Goal: Task Accomplishment & Management: Manage account settings

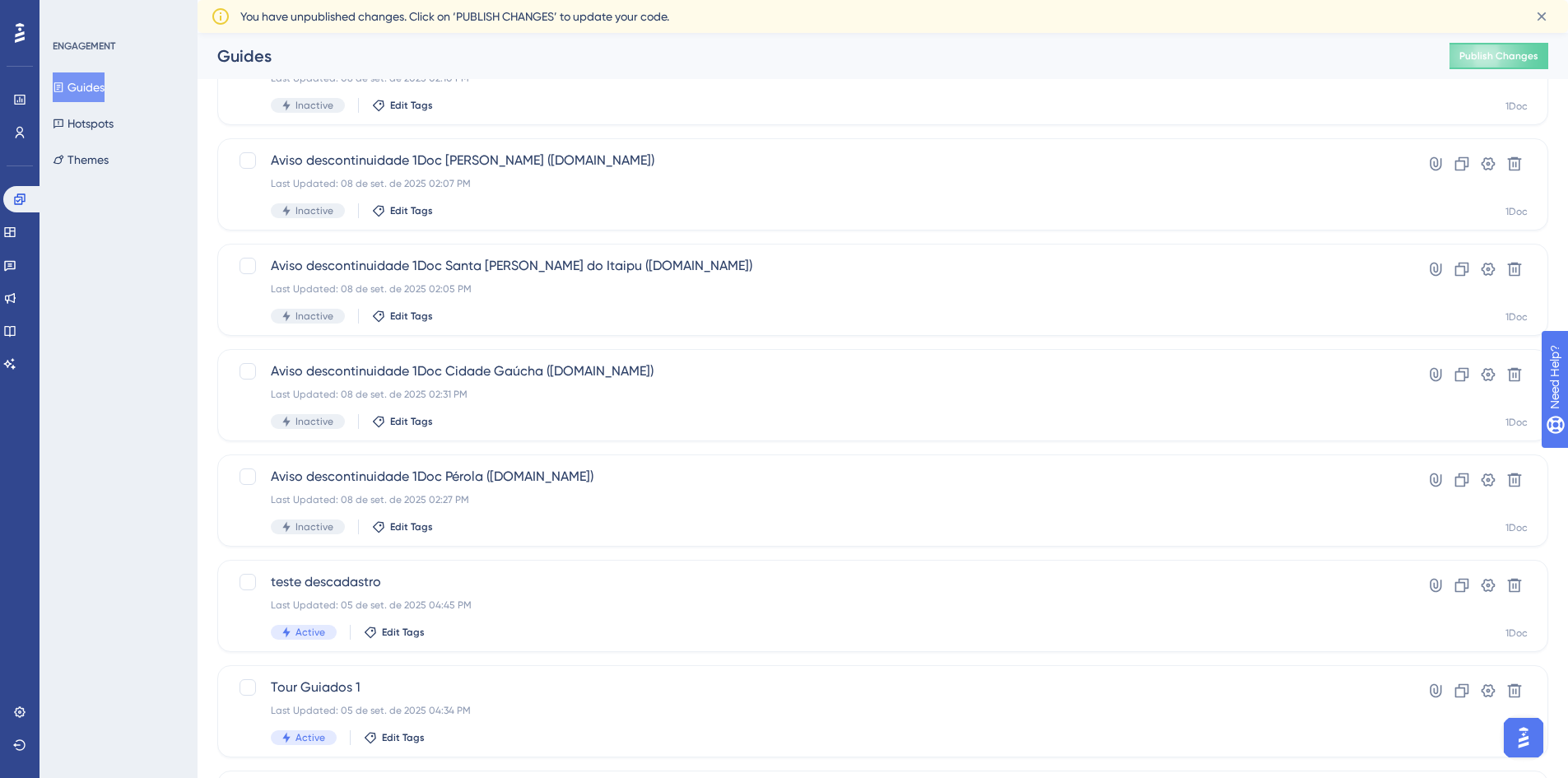
scroll to position [499, 0]
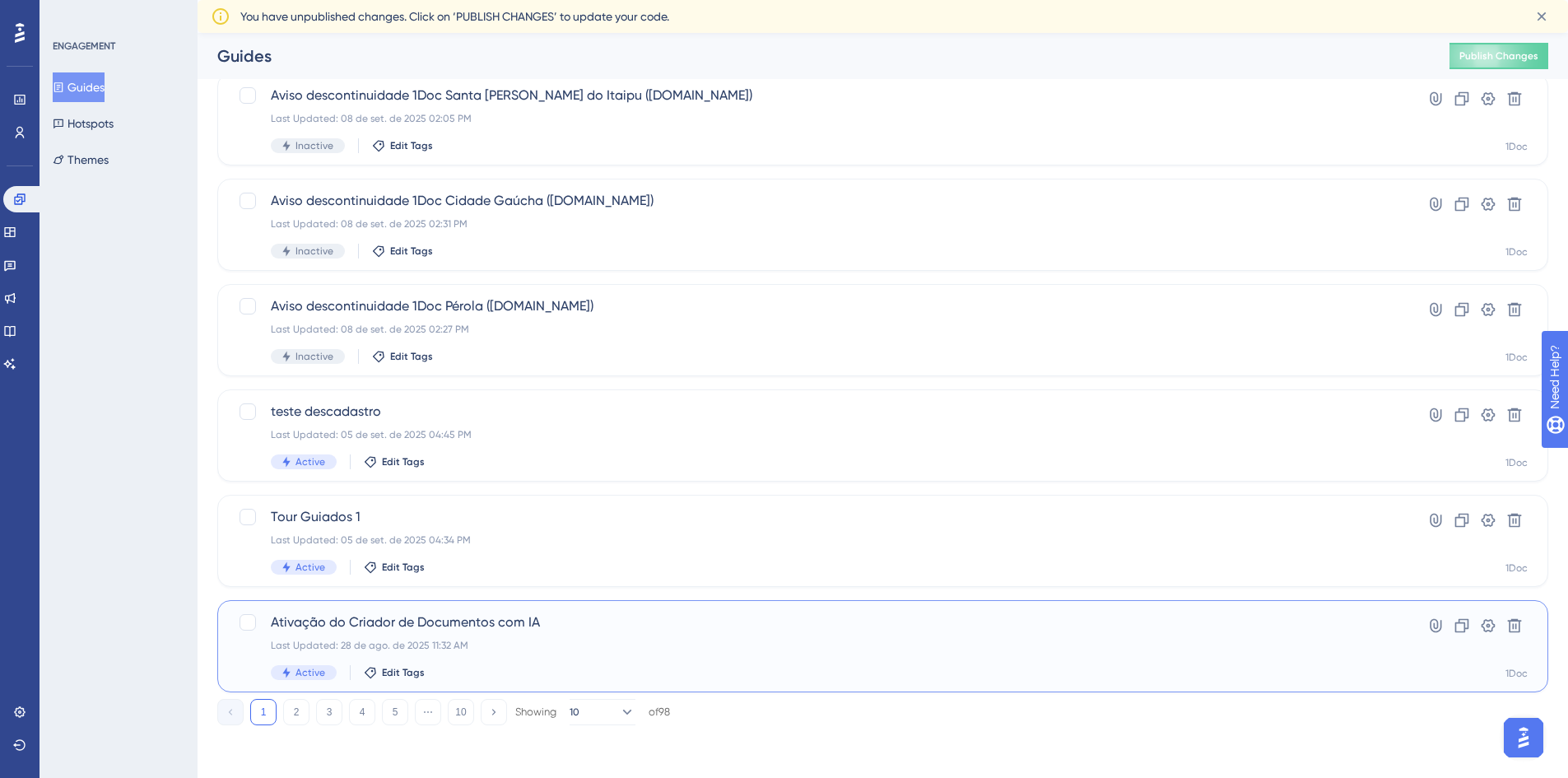
click at [516, 634] on div "Ativação do Criador de Documentos com IA Last Updated: 28 de ago. de 2025 11:32…" at bounding box center [816, 646] width 1092 height 68
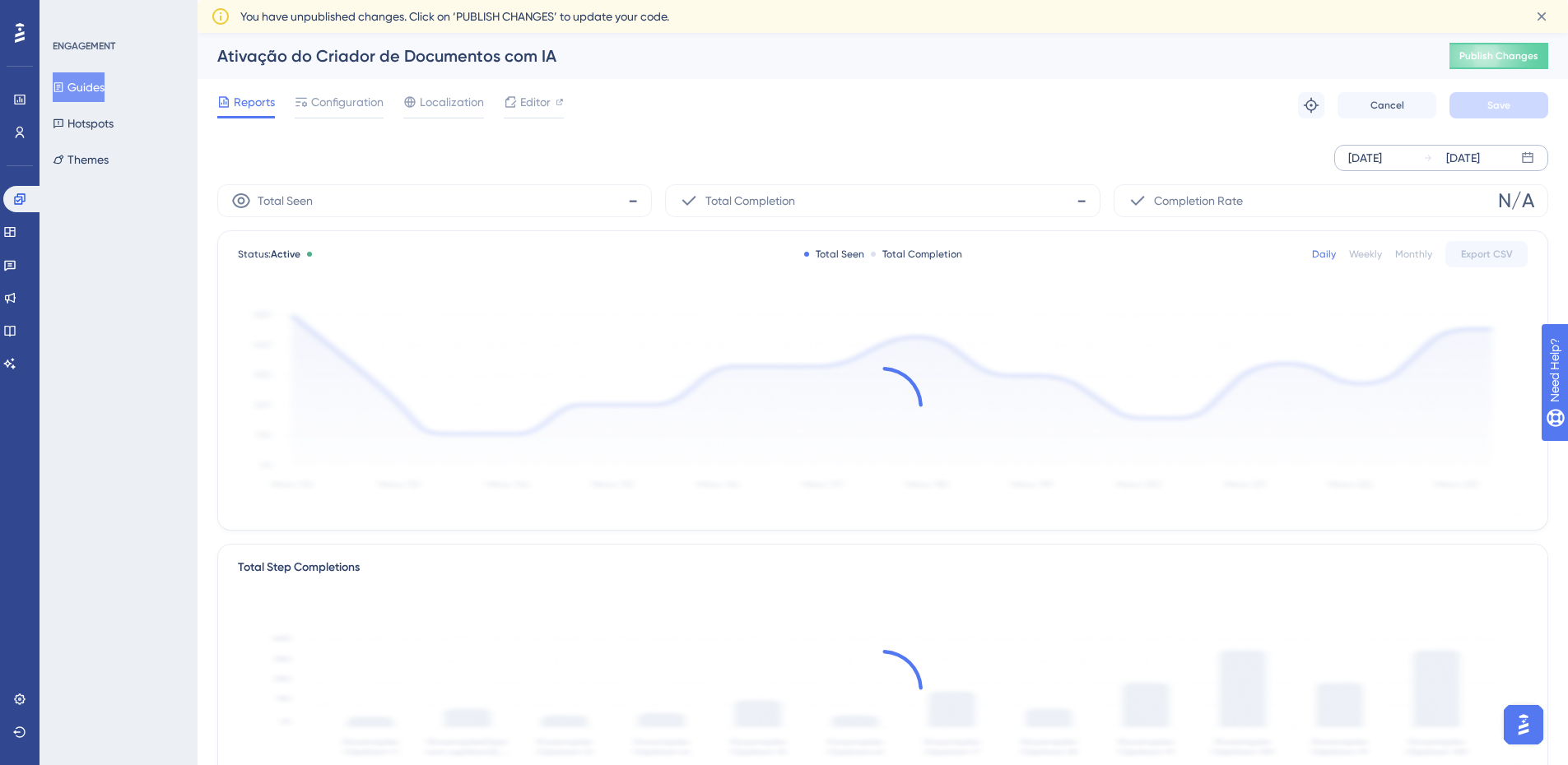
click at [1383, 157] on div "[DATE]" at bounding box center [1364, 158] width 33 height 20
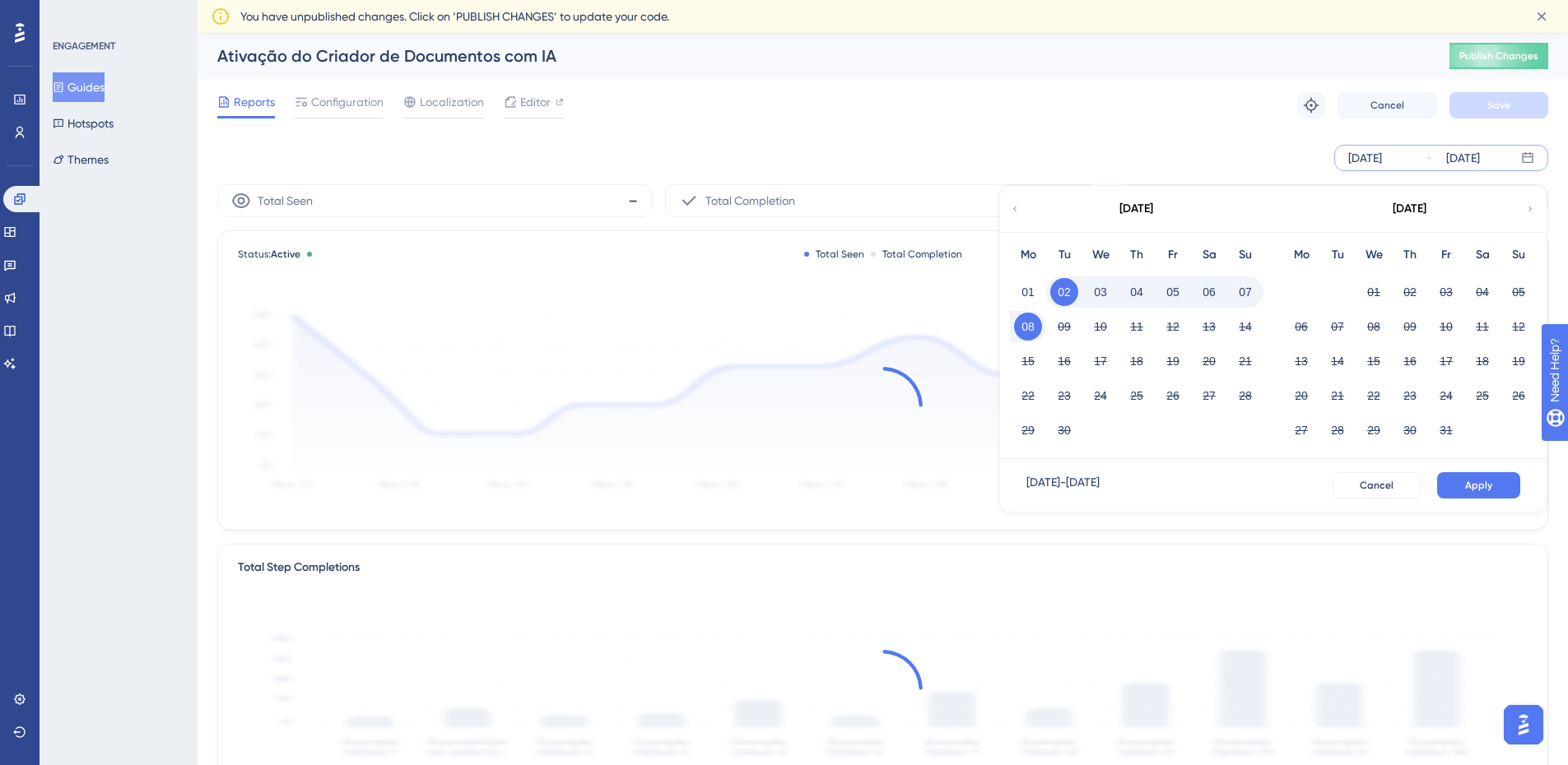
click at [1019, 209] on icon at bounding box center [1014, 209] width 10 height 14
click at [1069, 401] on button "22" at bounding box center [1064, 395] width 28 height 28
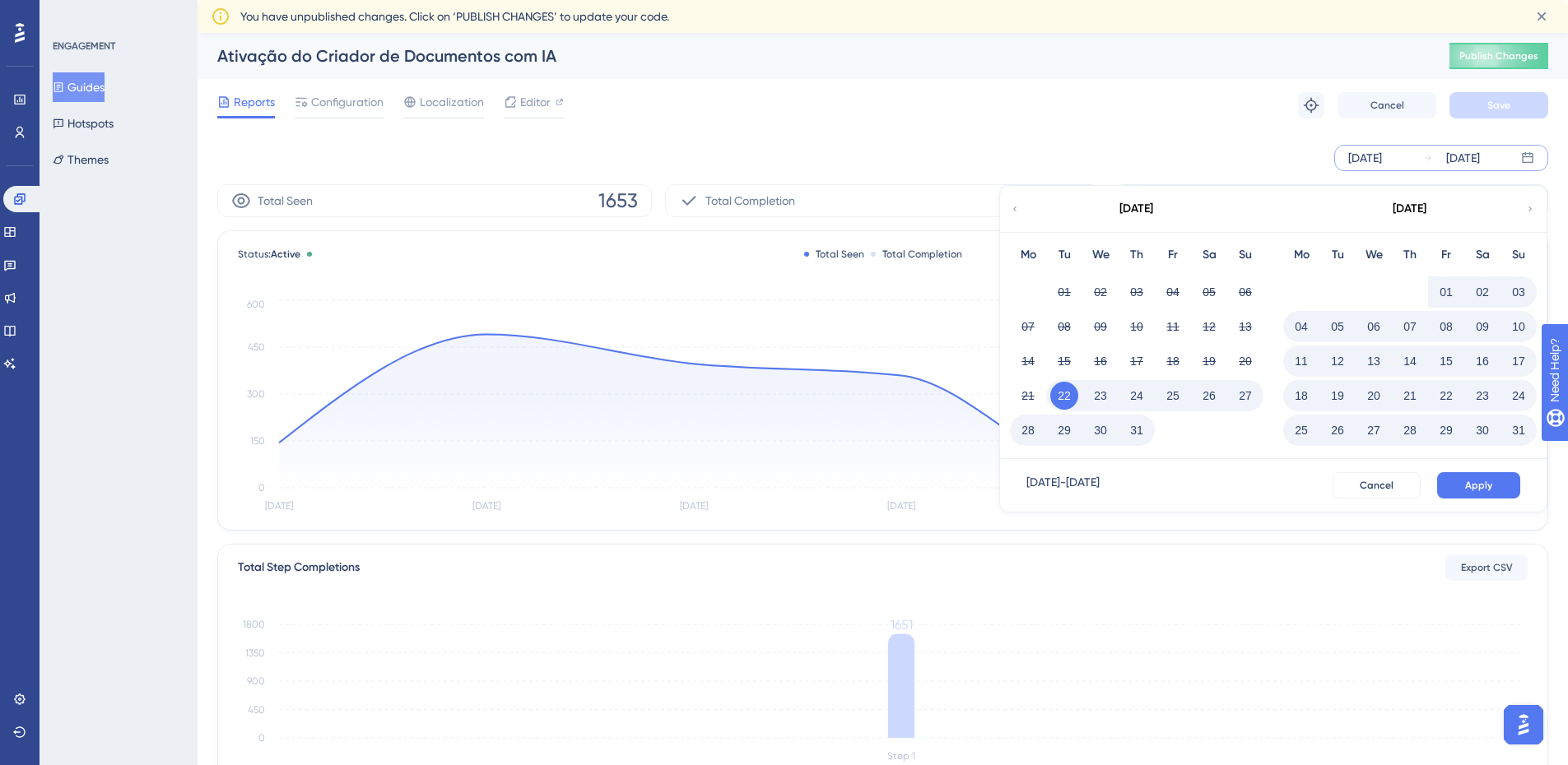
click at [1295, 212] on div "[DATE]" at bounding box center [1409, 209] width 271 height 46
click at [1262, 126] on div "Reports Configuration Localization Editor Troubleshoot Cancel Save" at bounding box center [882, 105] width 1331 height 52
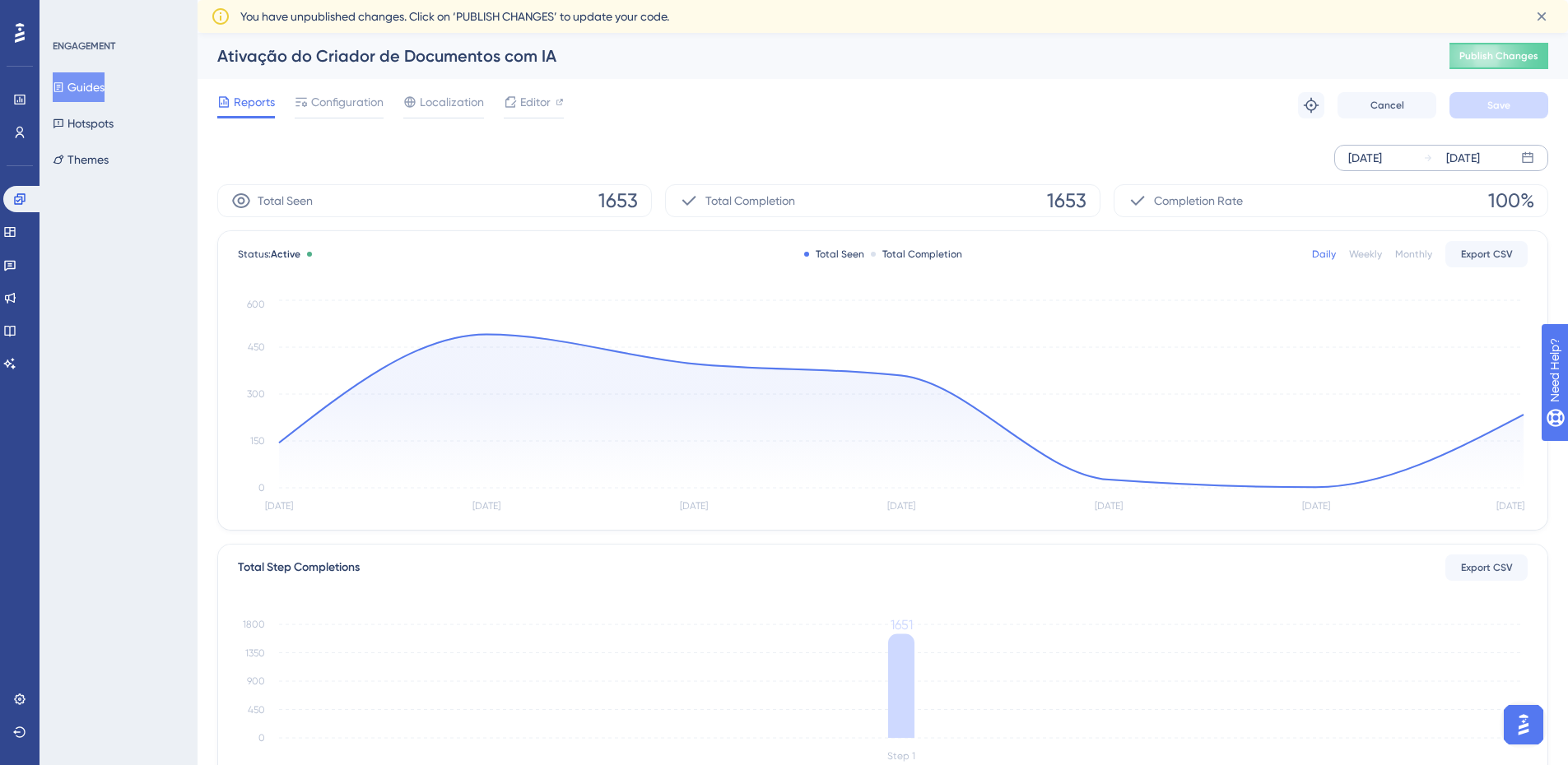
click at [1383, 156] on div "[DATE]" at bounding box center [1364, 158] width 33 height 20
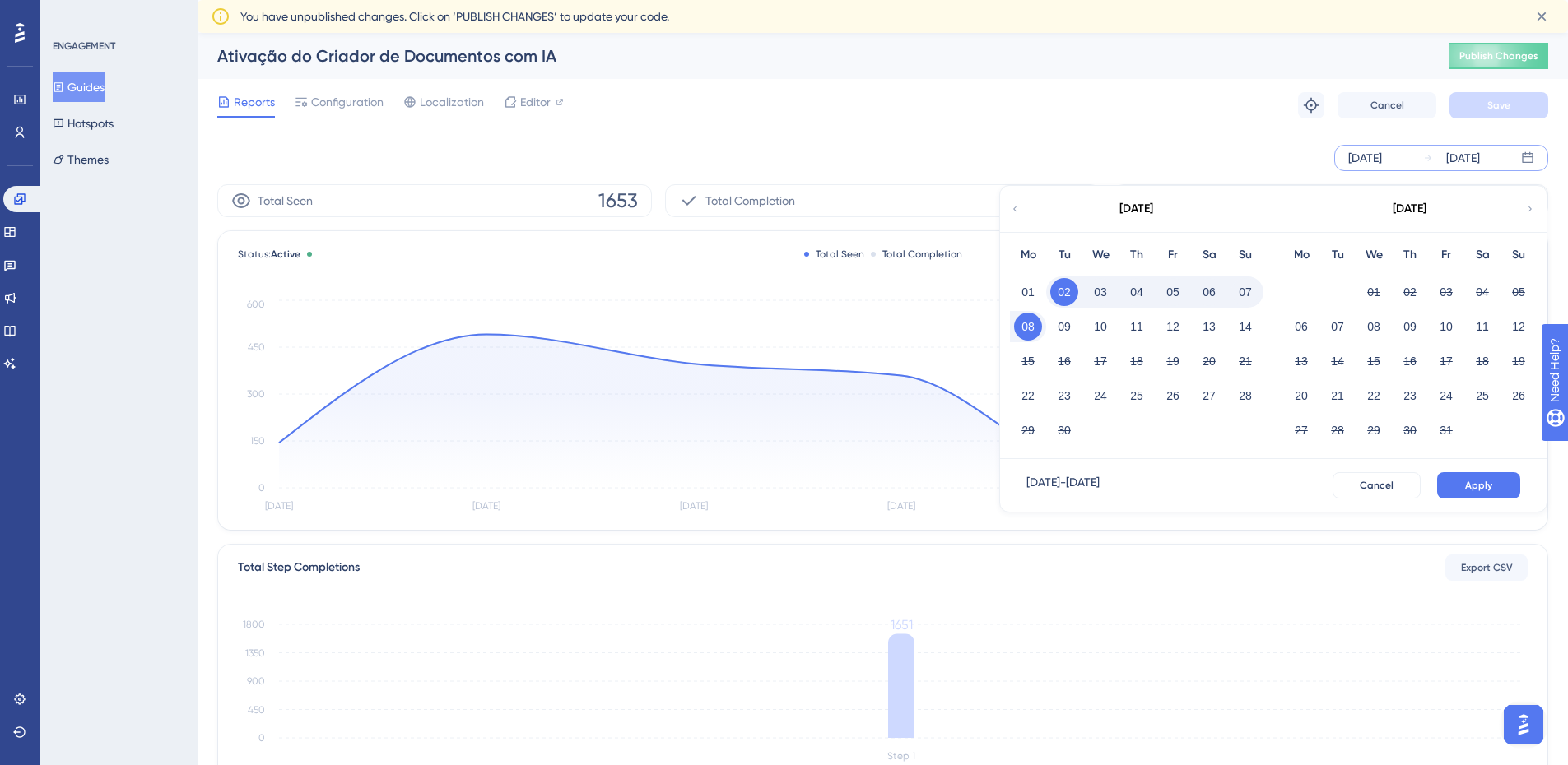
click at [1017, 208] on icon at bounding box center [1014, 209] width 10 height 14
click at [1445, 394] on button "22" at bounding box center [1446, 395] width 28 height 28
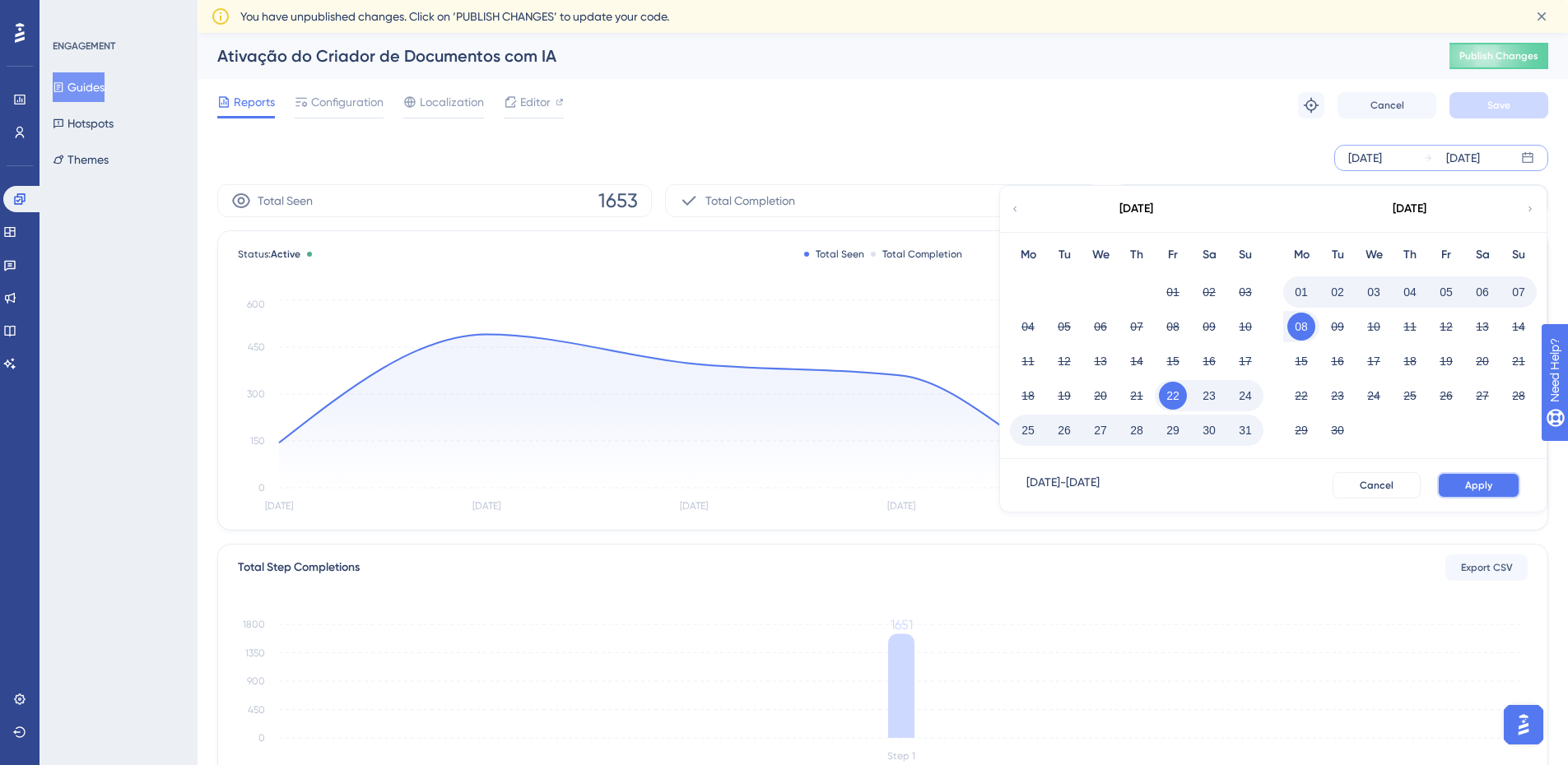
click at [1471, 486] on span "Apply" at bounding box center [1478, 485] width 27 height 14
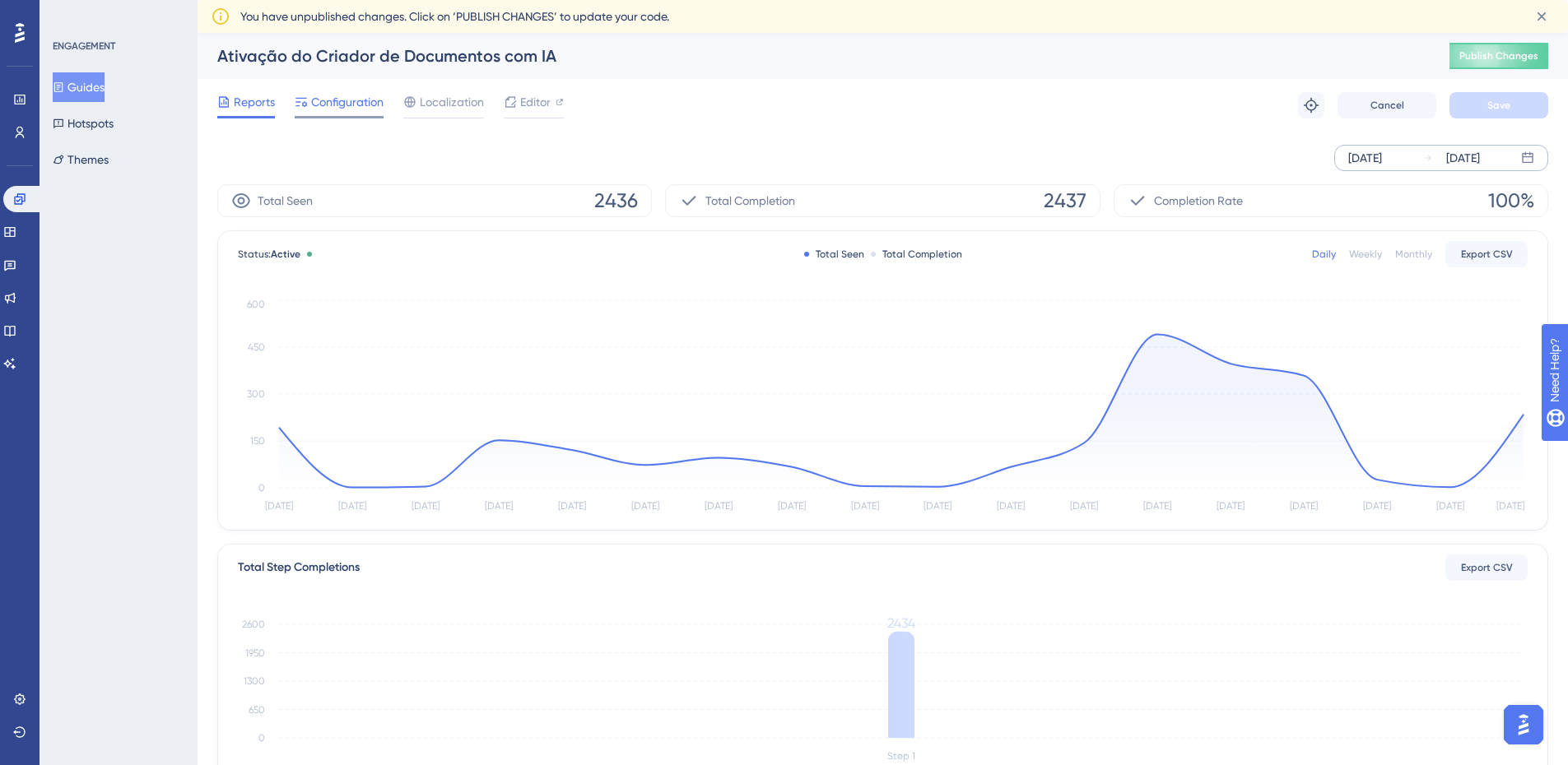
click at [346, 109] on span "Configuration" at bounding box center [347, 102] width 72 height 20
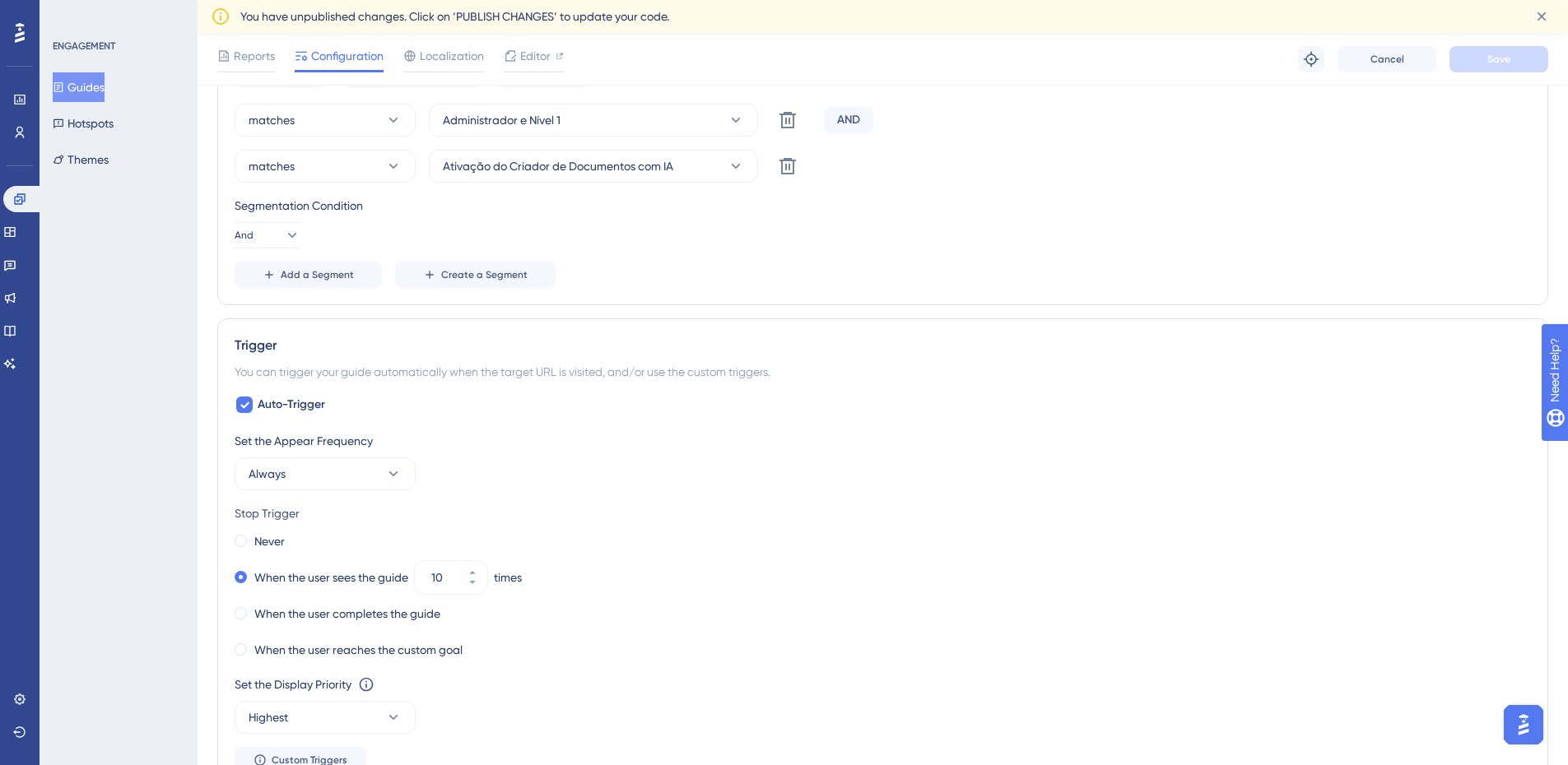
scroll to position [823, 0]
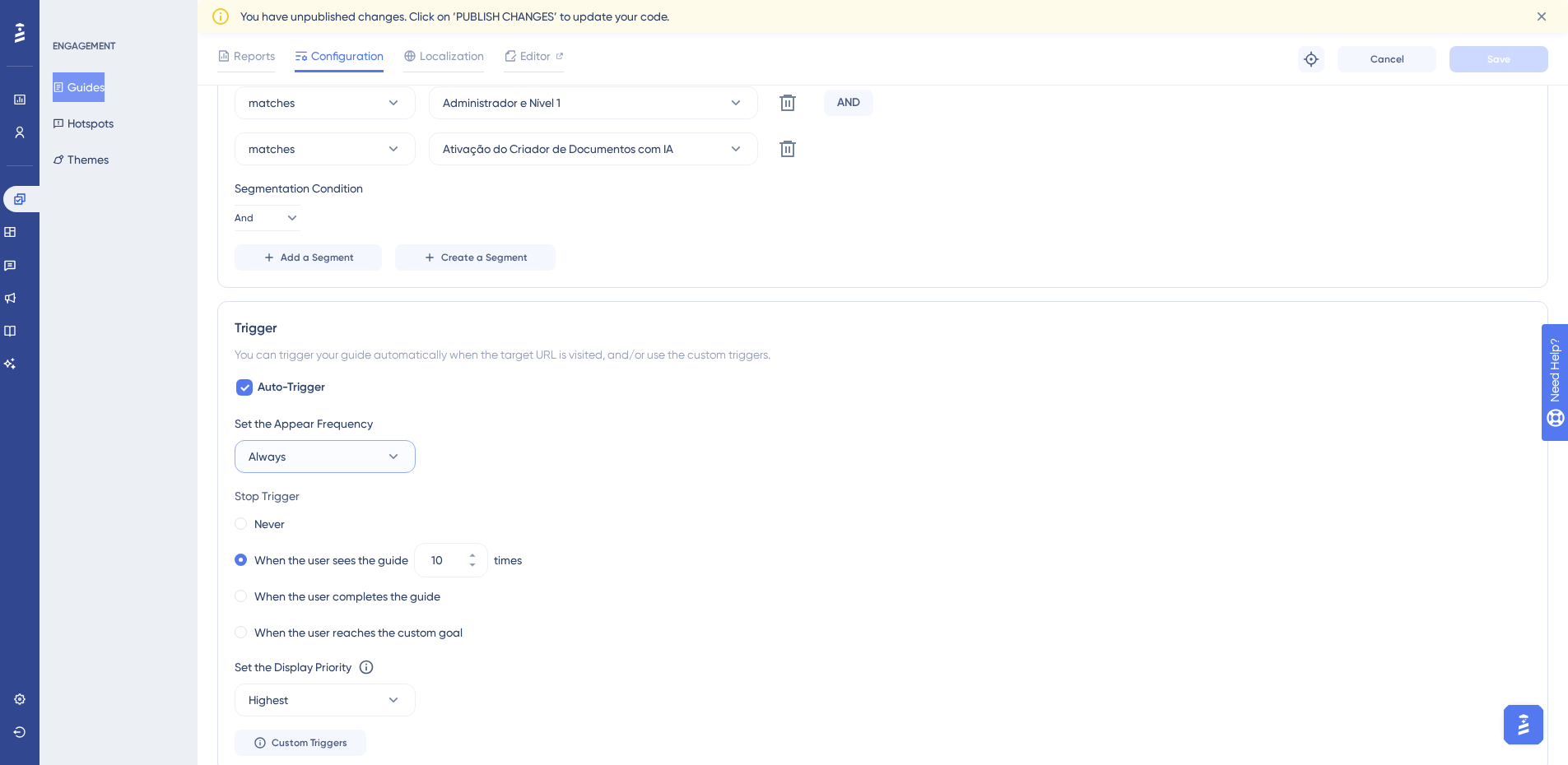
click at [335, 459] on button "Always" at bounding box center [325, 457] width 181 height 33
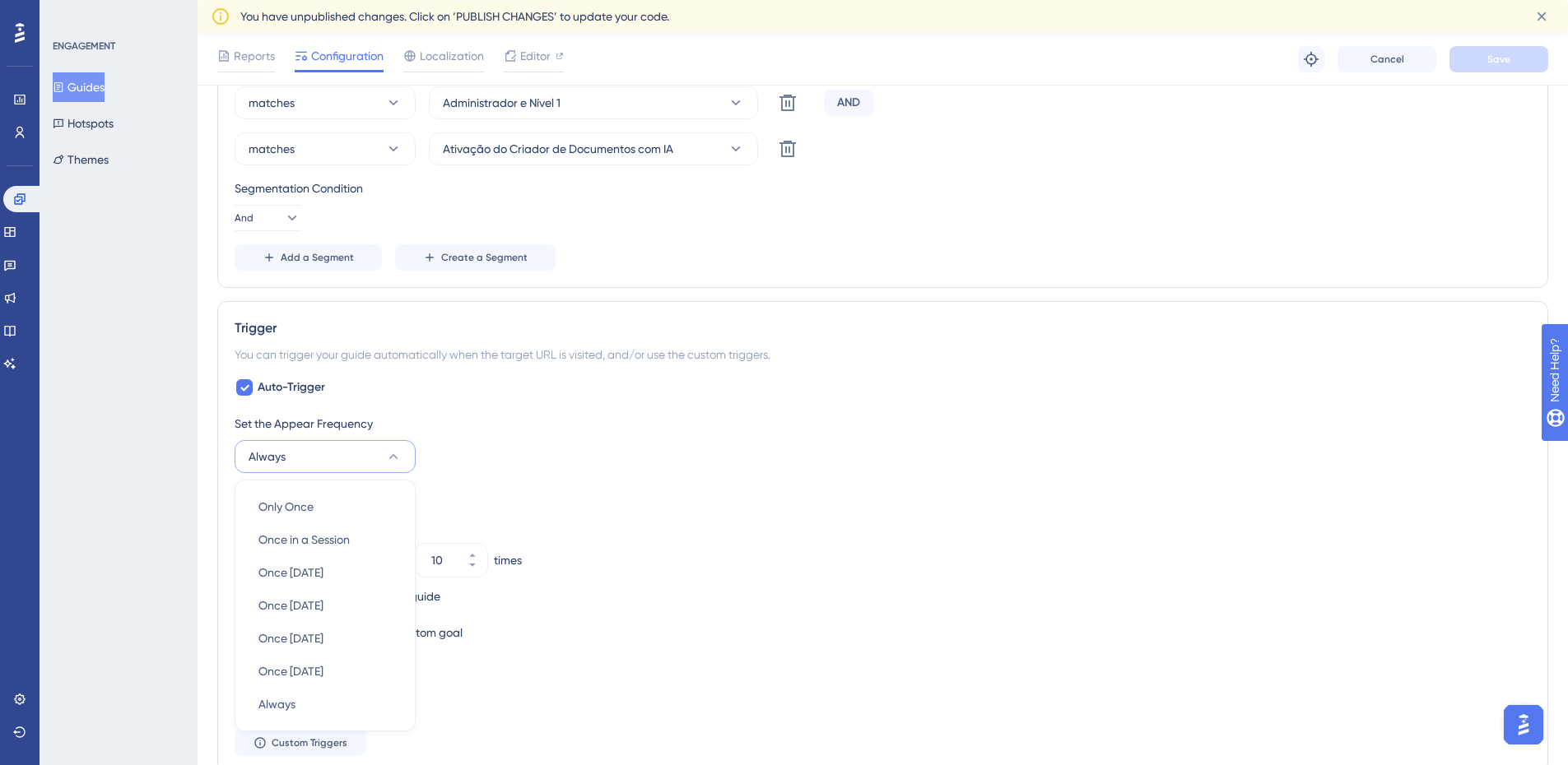
scroll to position [1021, 0]
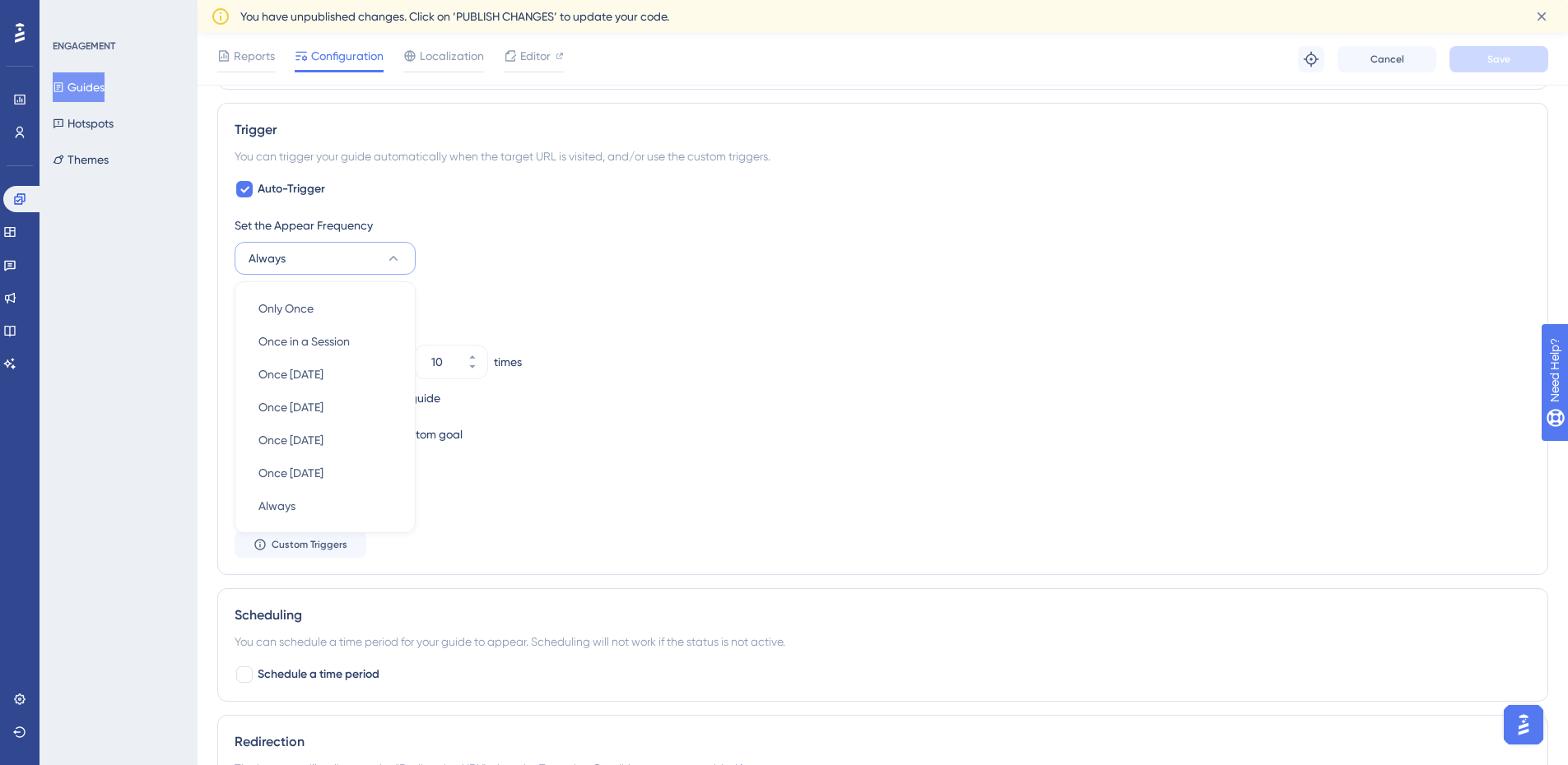
click at [699, 426] on div "When the user reaches the custom goal" at bounding box center [882, 434] width 1297 height 23
click at [355, 269] on button "Always" at bounding box center [325, 258] width 181 height 33
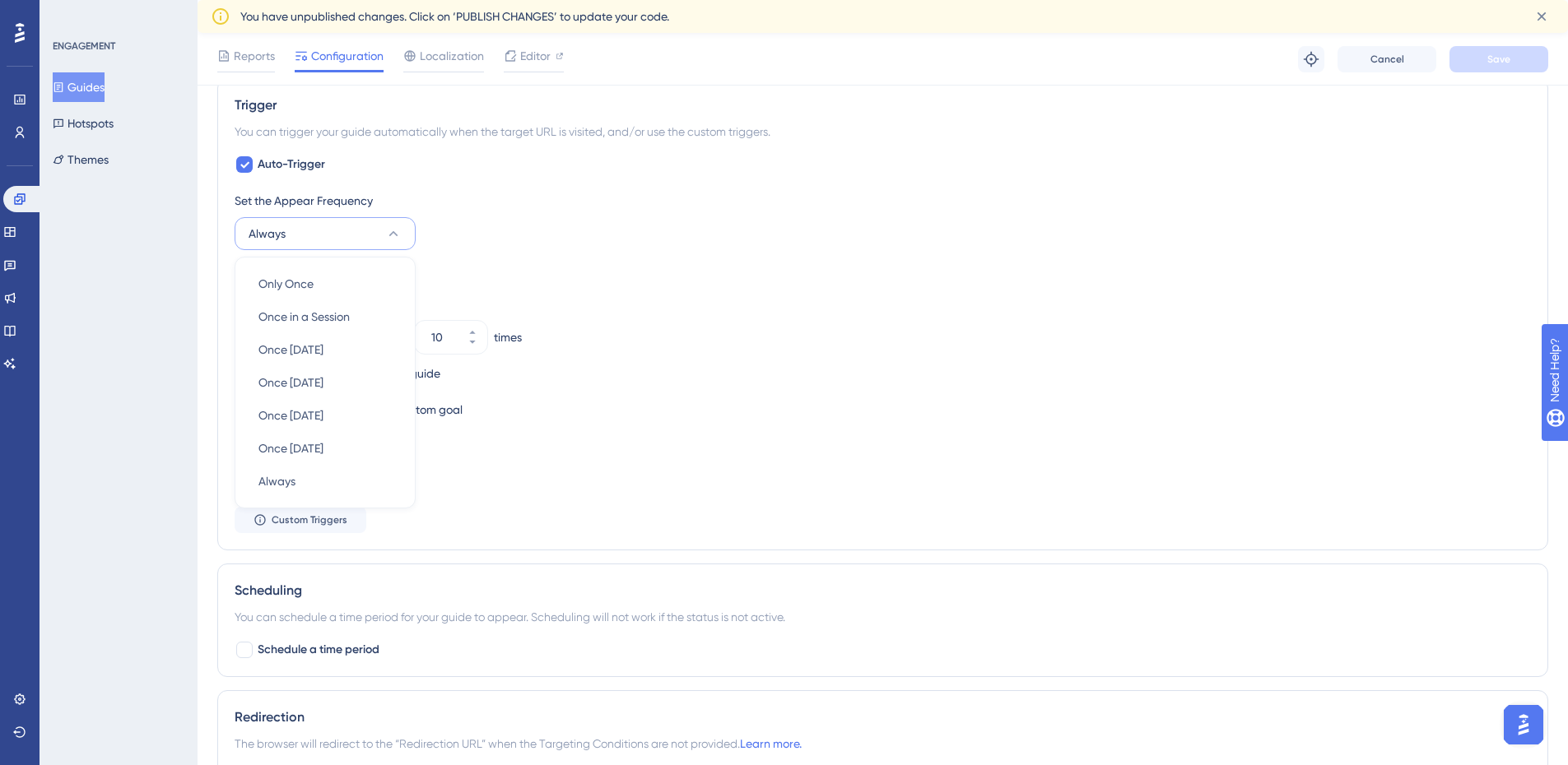
click at [675, 433] on div "Set the Appear Frequency Always Only Once Only Once Once in a Session Once in a…" at bounding box center [882, 362] width 1297 height 342
click at [324, 224] on button "Always" at bounding box center [325, 233] width 181 height 33
click at [708, 462] on div "Set the Display Priority This option will set the display priority between auto…" at bounding box center [882, 464] width 1297 height 60
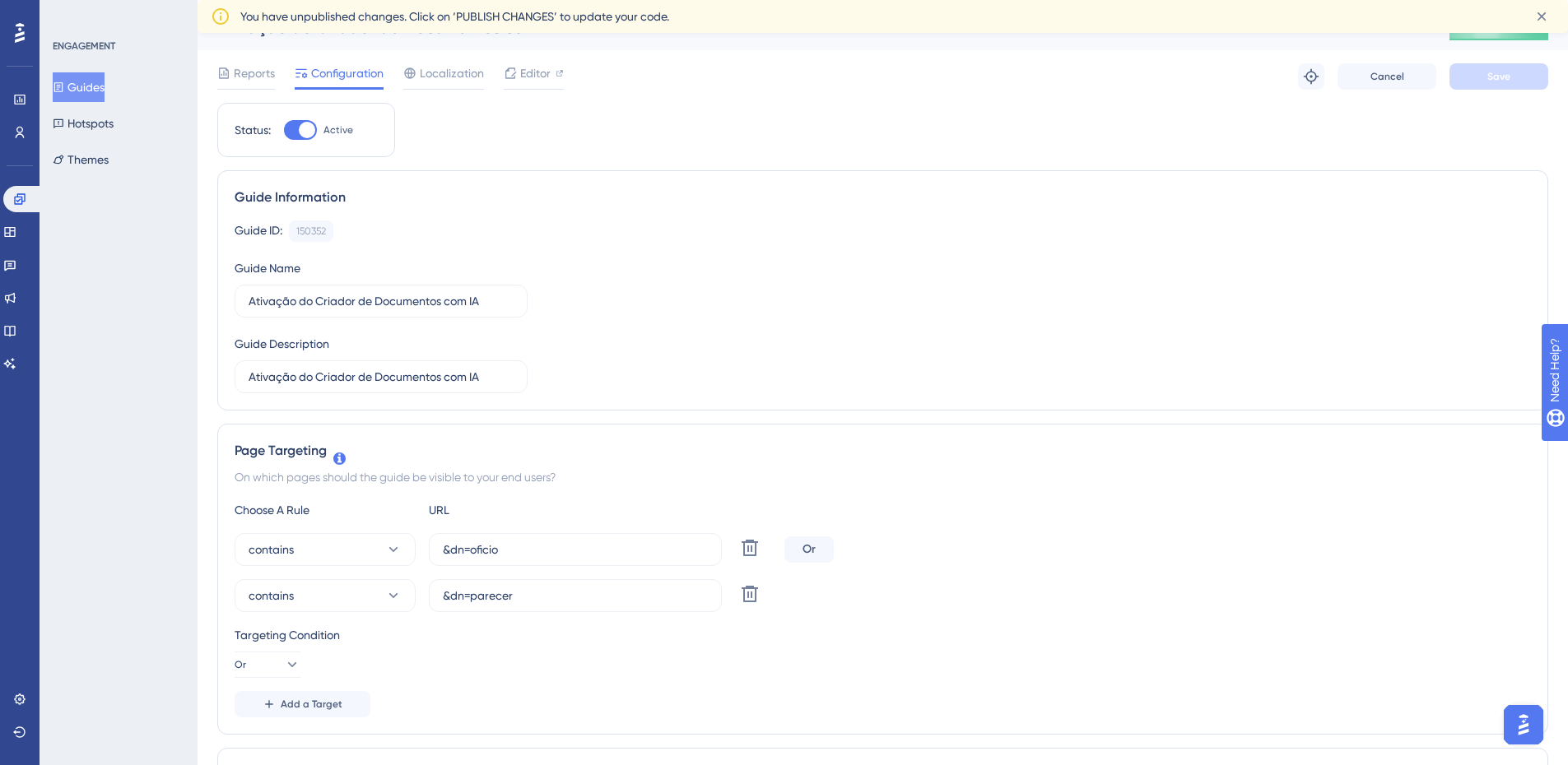
scroll to position [0, 0]
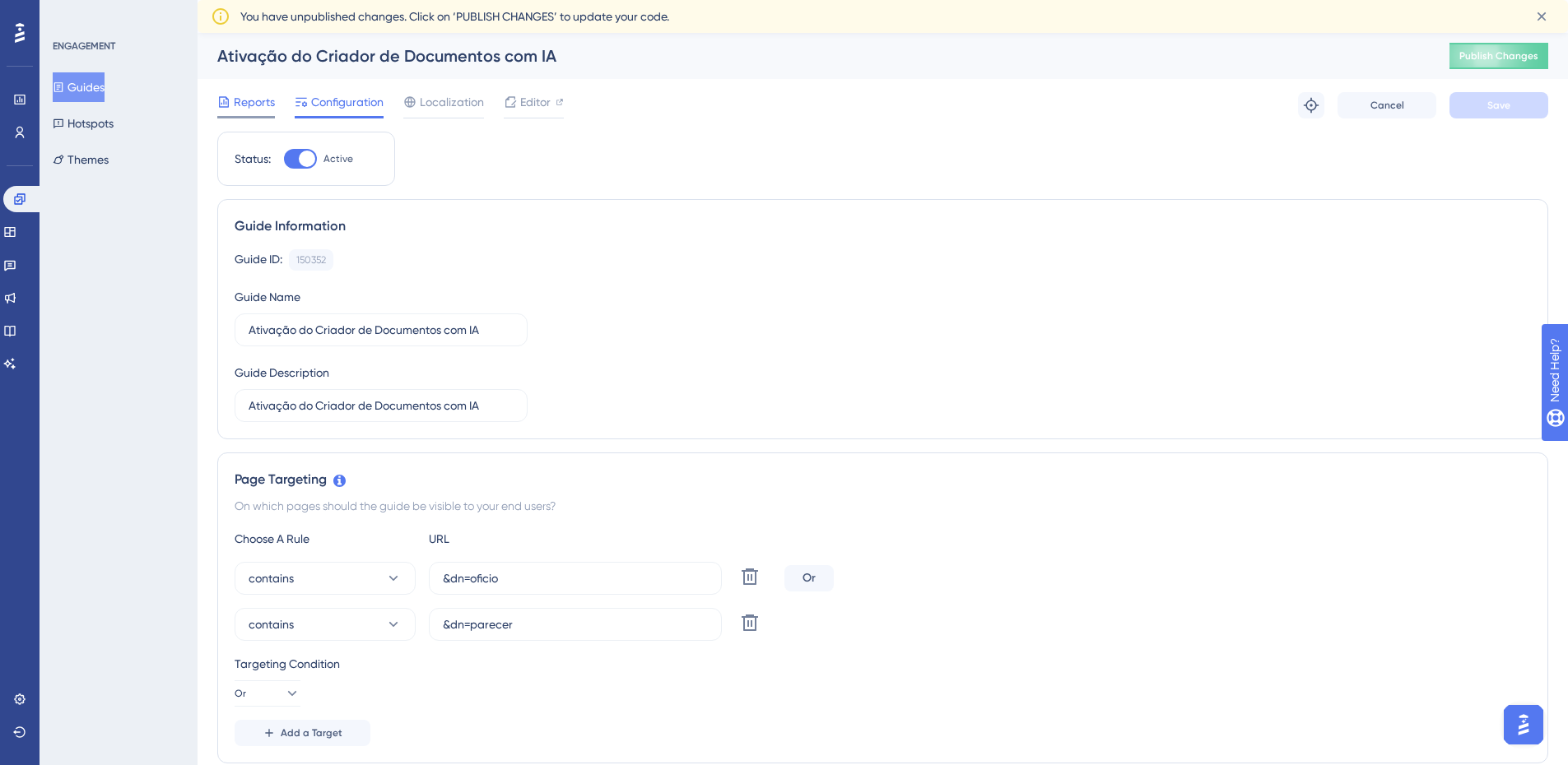
click at [234, 99] on span "Reports" at bounding box center [253, 102] width 41 height 20
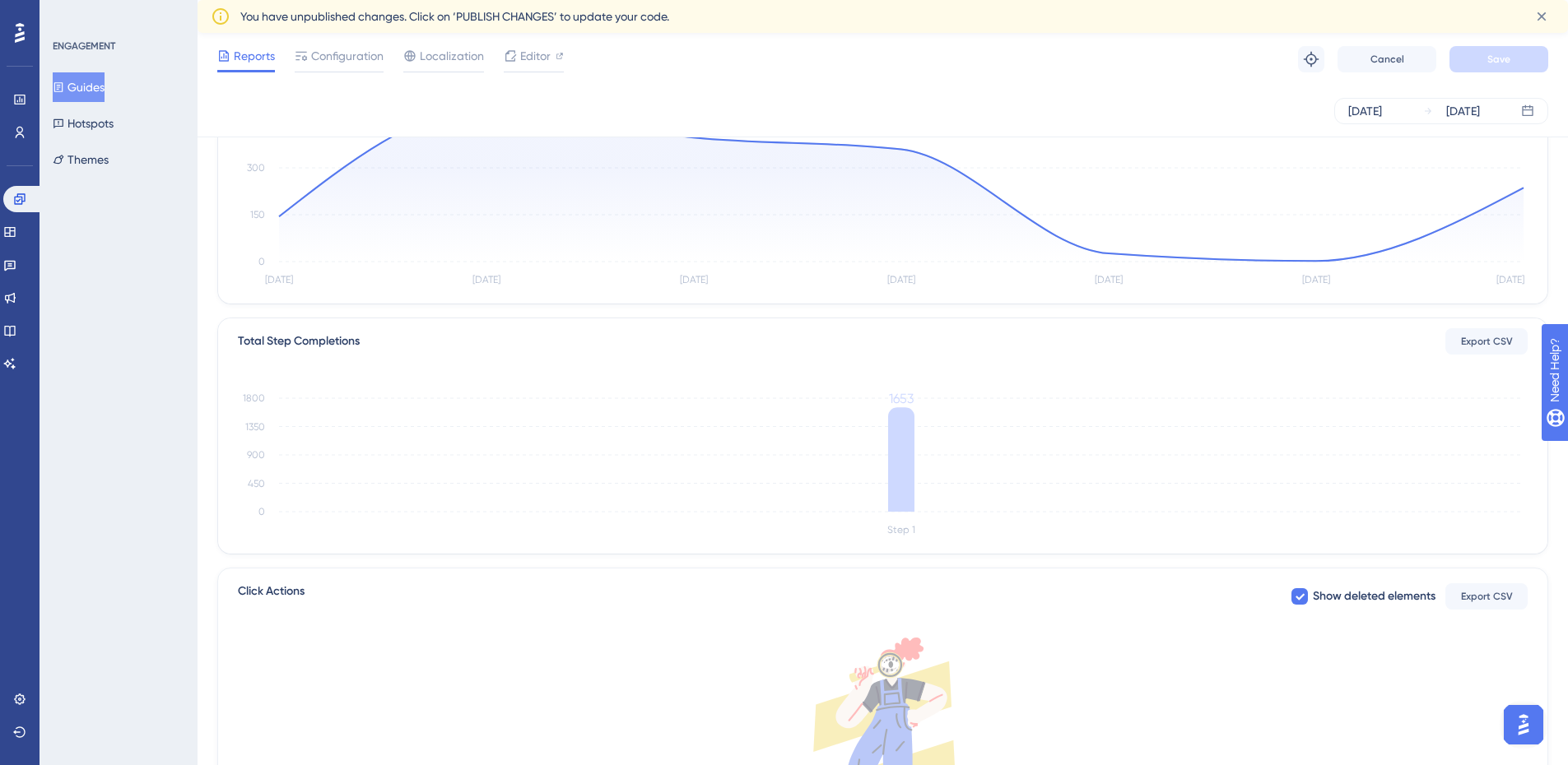
scroll to position [169, 0]
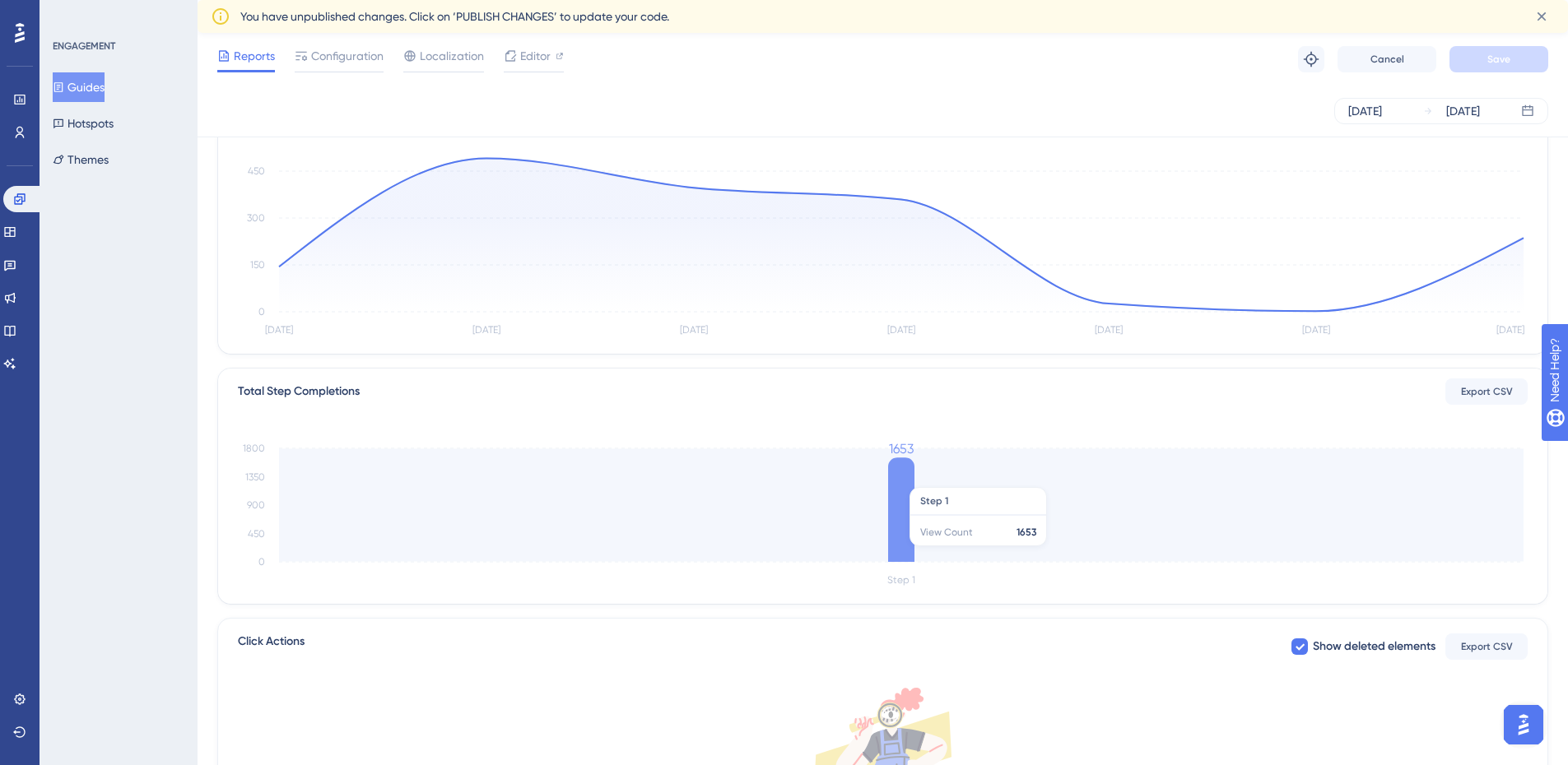
click at [908, 501] on icon at bounding box center [901, 510] width 26 height 105
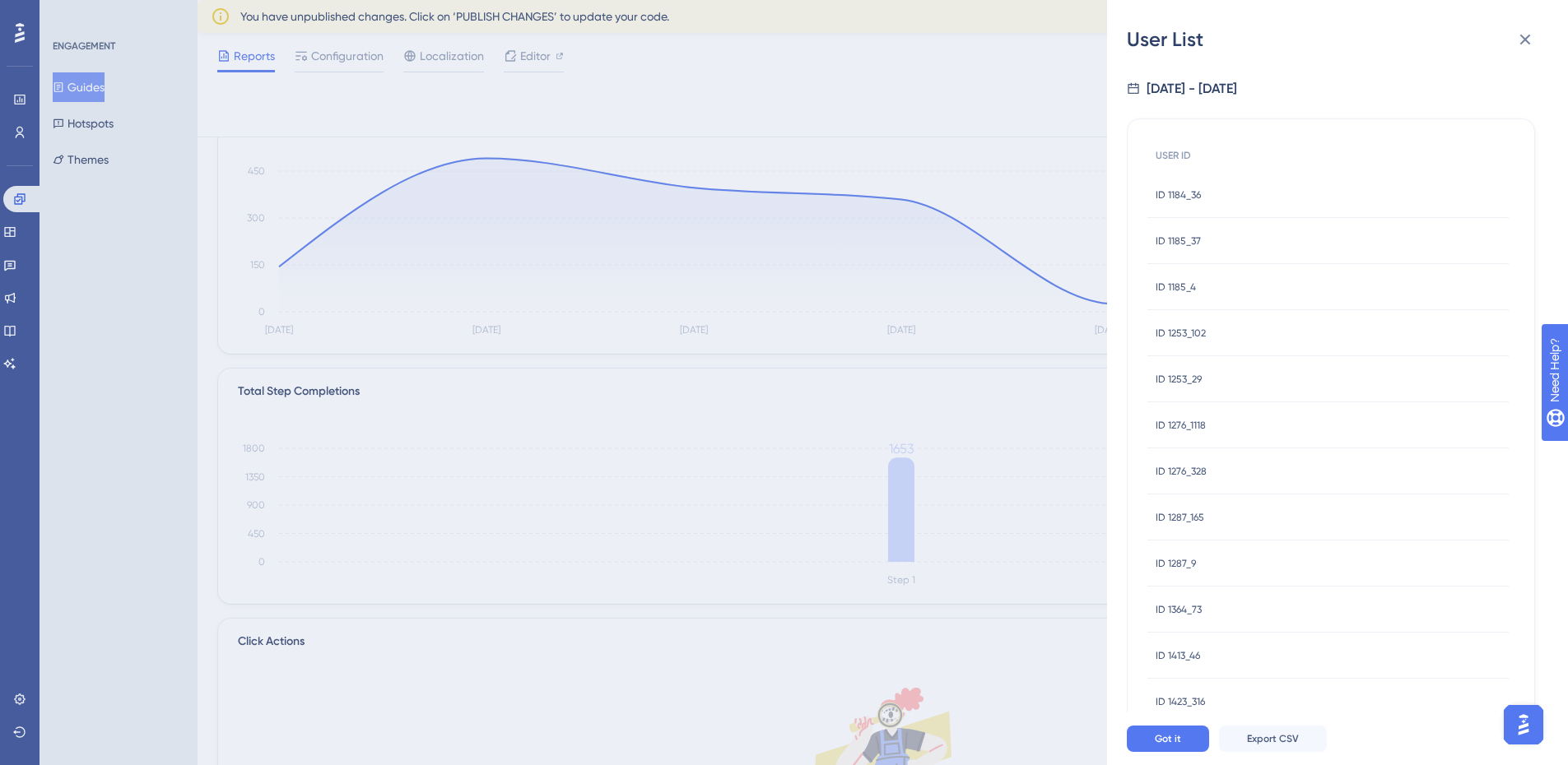
click at [1164, 194] on span "ID 1184_36" at bounding box center [1178, 194] width 45 height 14
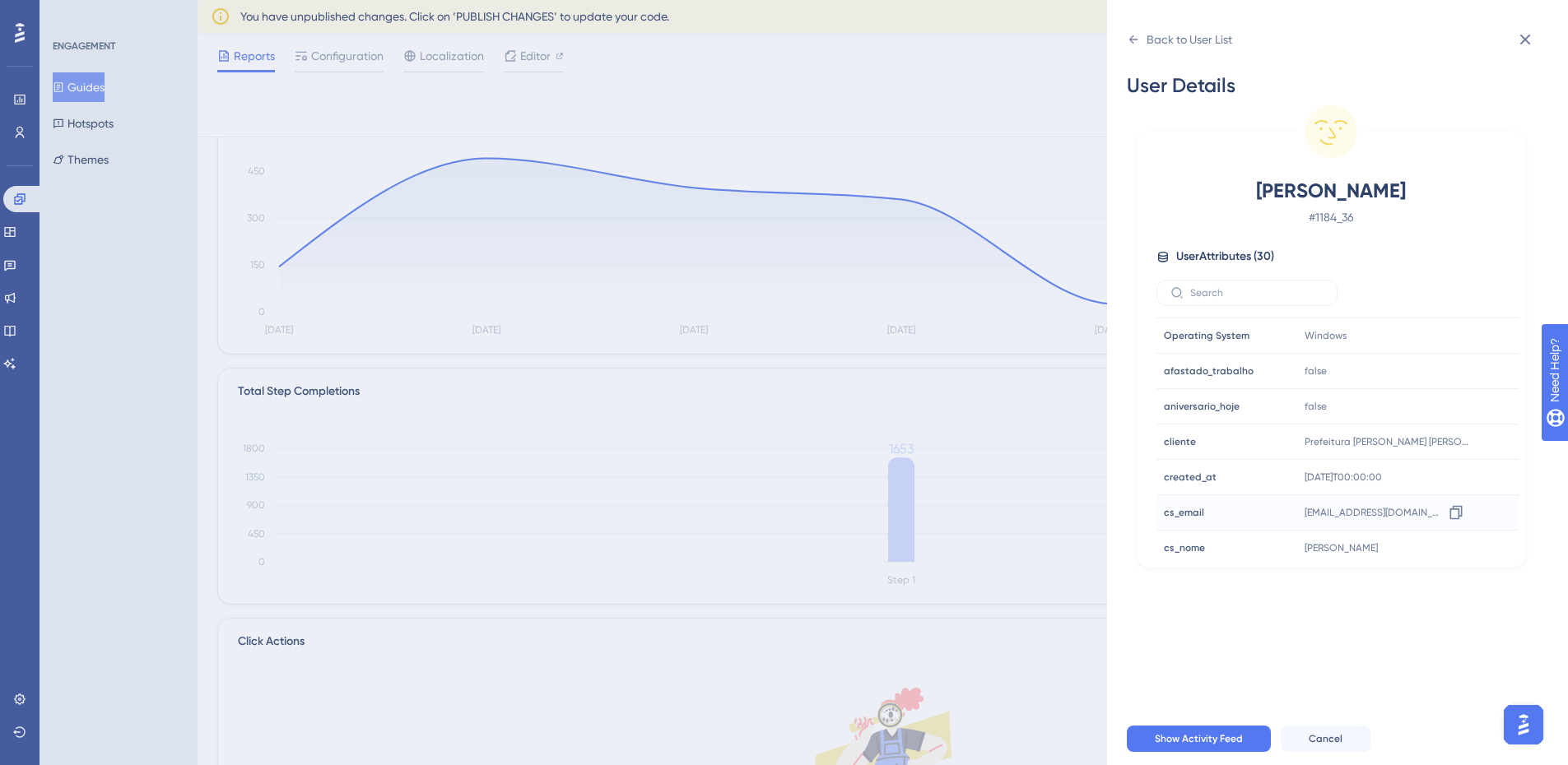
scroll to position [329, 0]
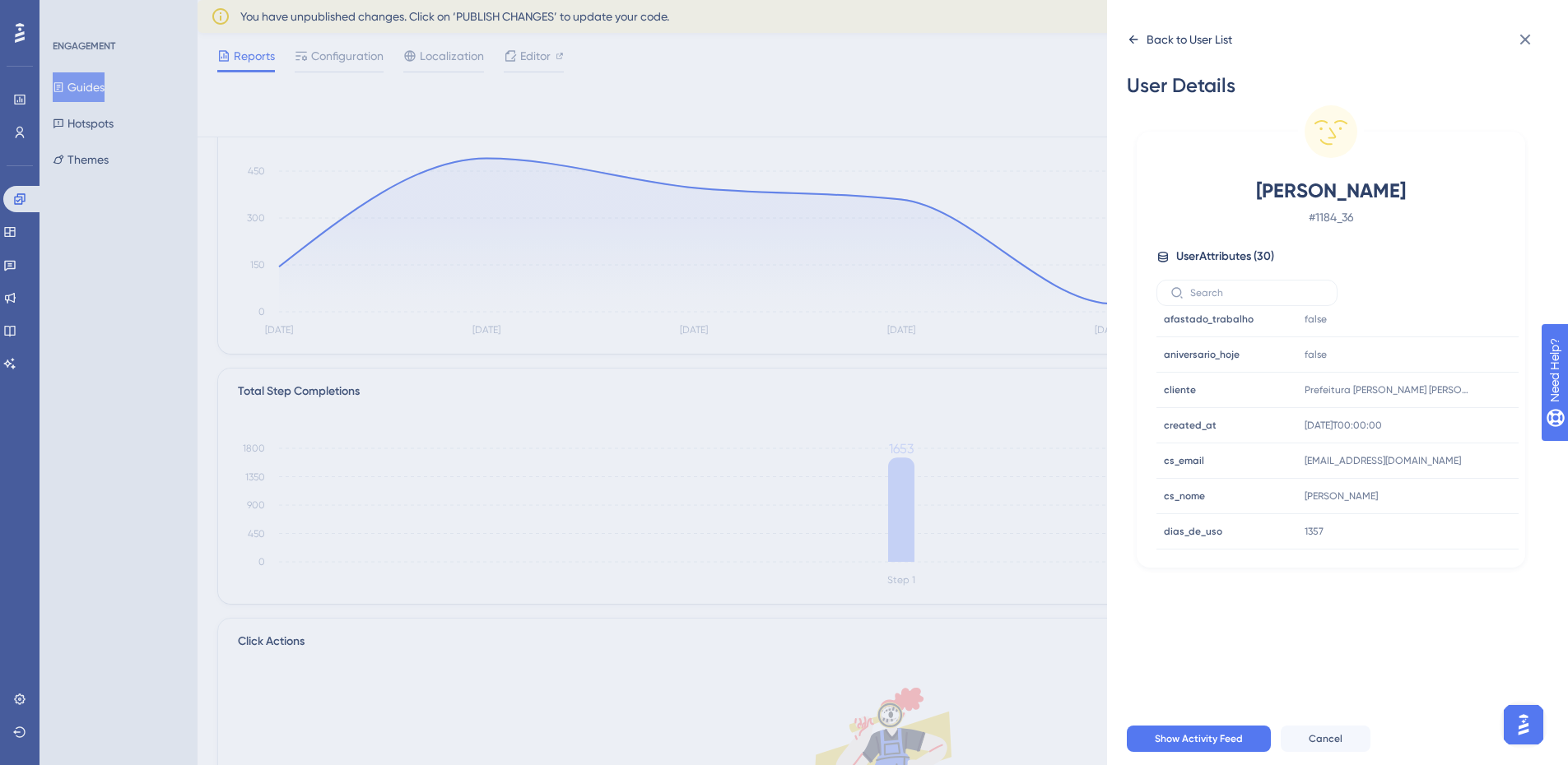
click at [1136, 36] on icon at bounding box center [1133, 39] width 14 height 14
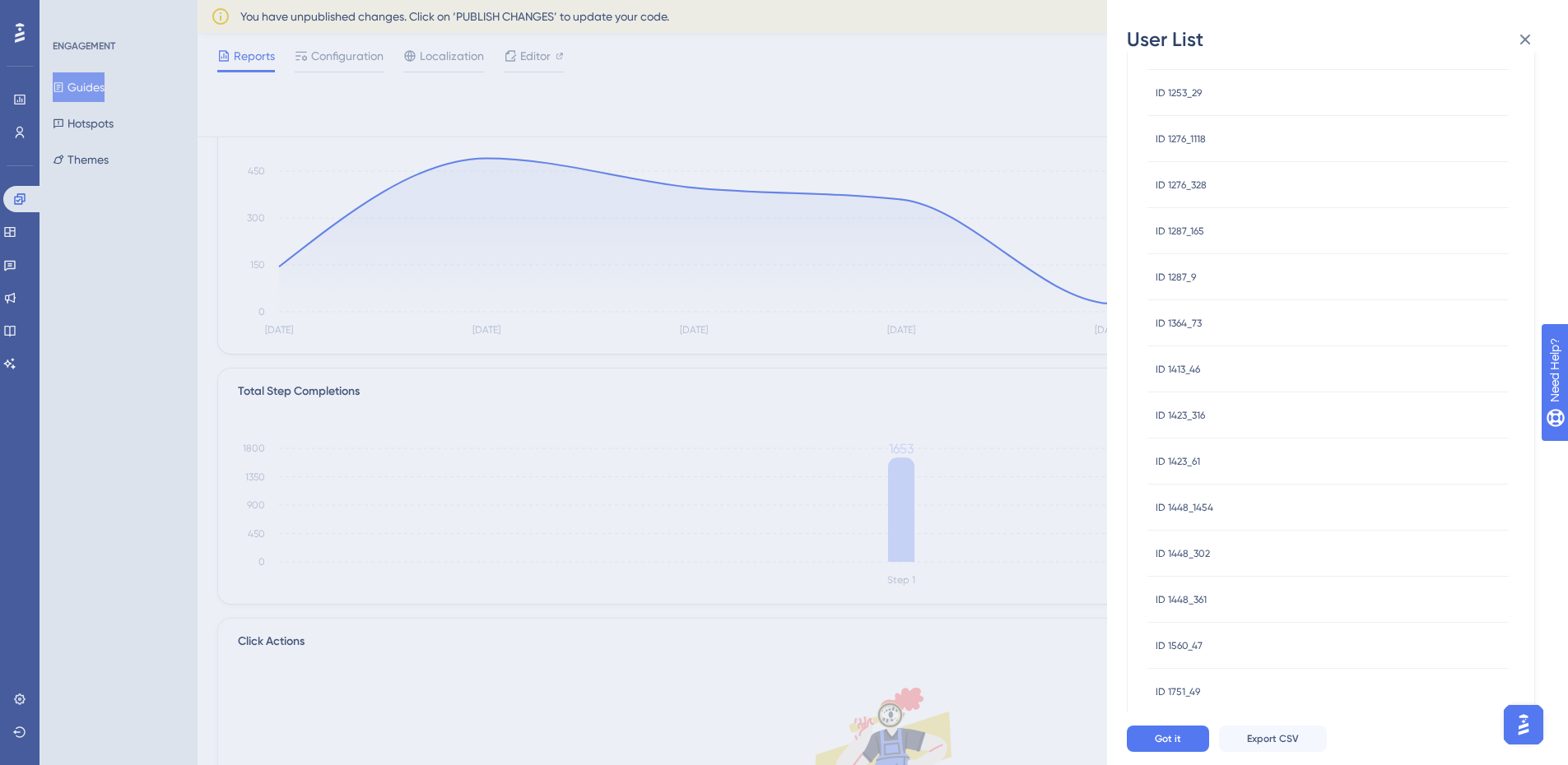
scroll to position [165, 0]
click at [1170, 124] on span "ID 1185_4" at bounding box center [1175, 122] width 41 height 14
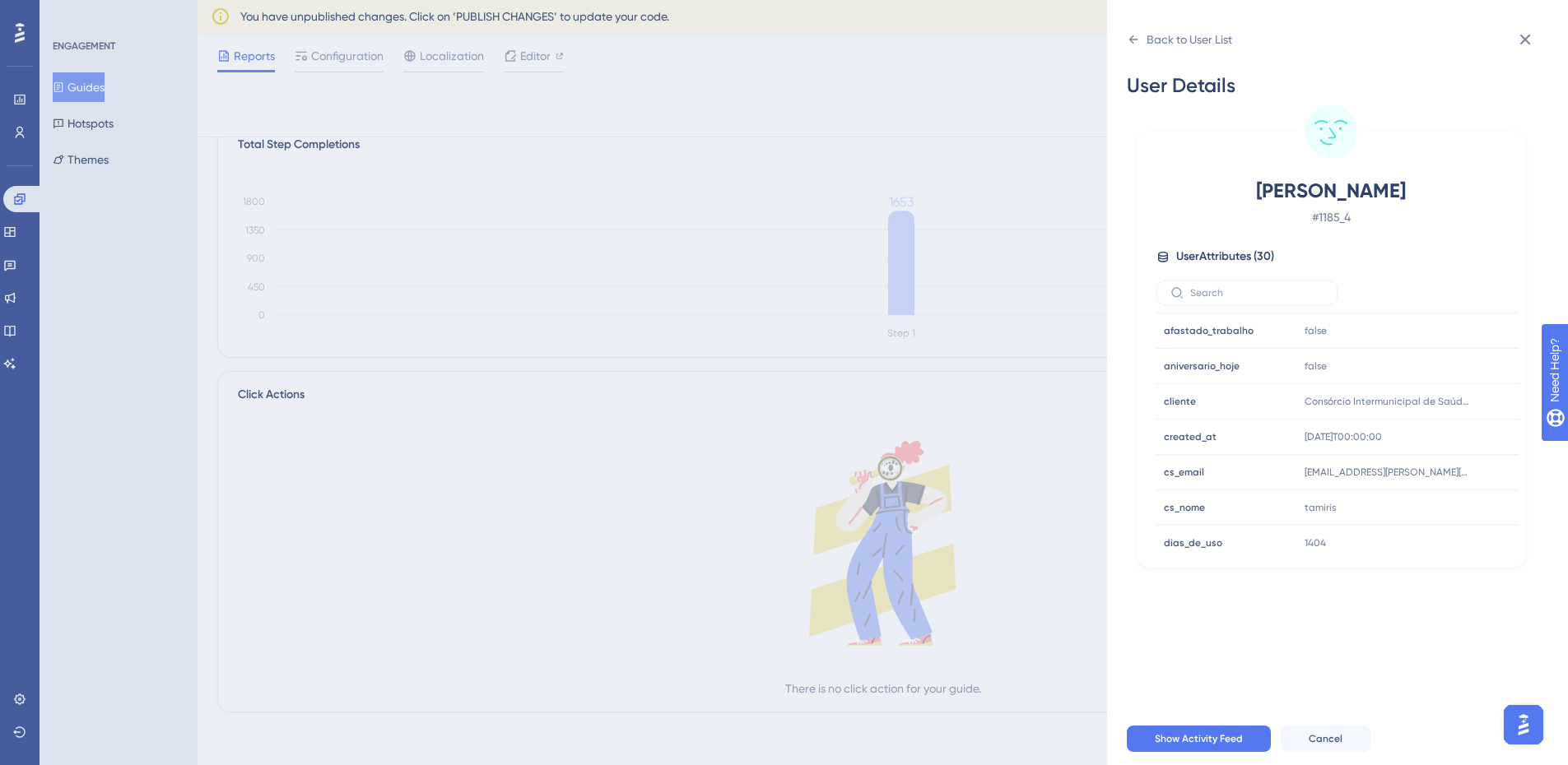
scroll to position [351, 0]
click at [1515, 409] on div "Email Email - Signup Signup - Last Interaction Last Interaction about an hour a…" at bounding box center [1337, 433] width 362 height 241
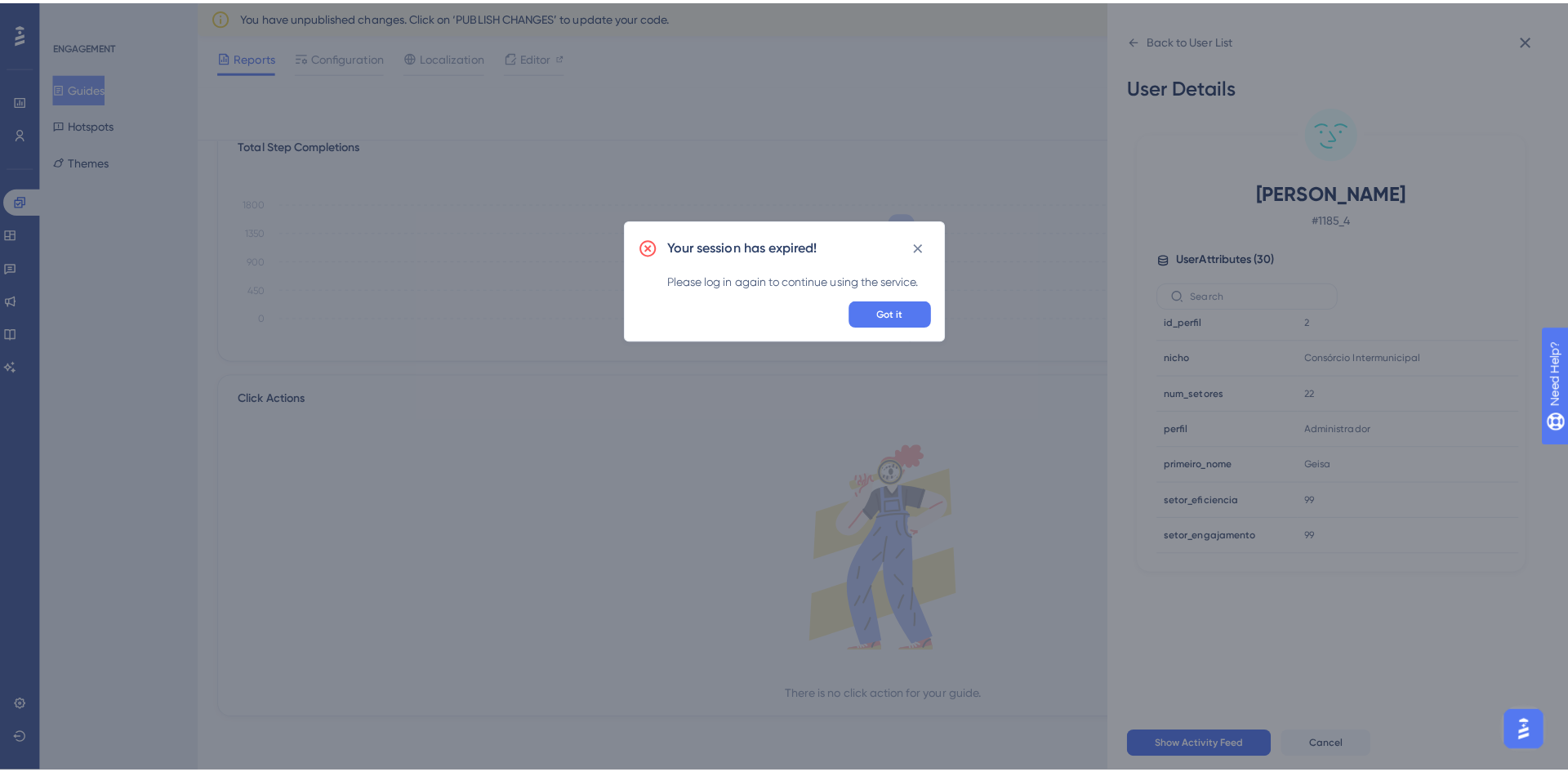
scroll to position [401, 0]
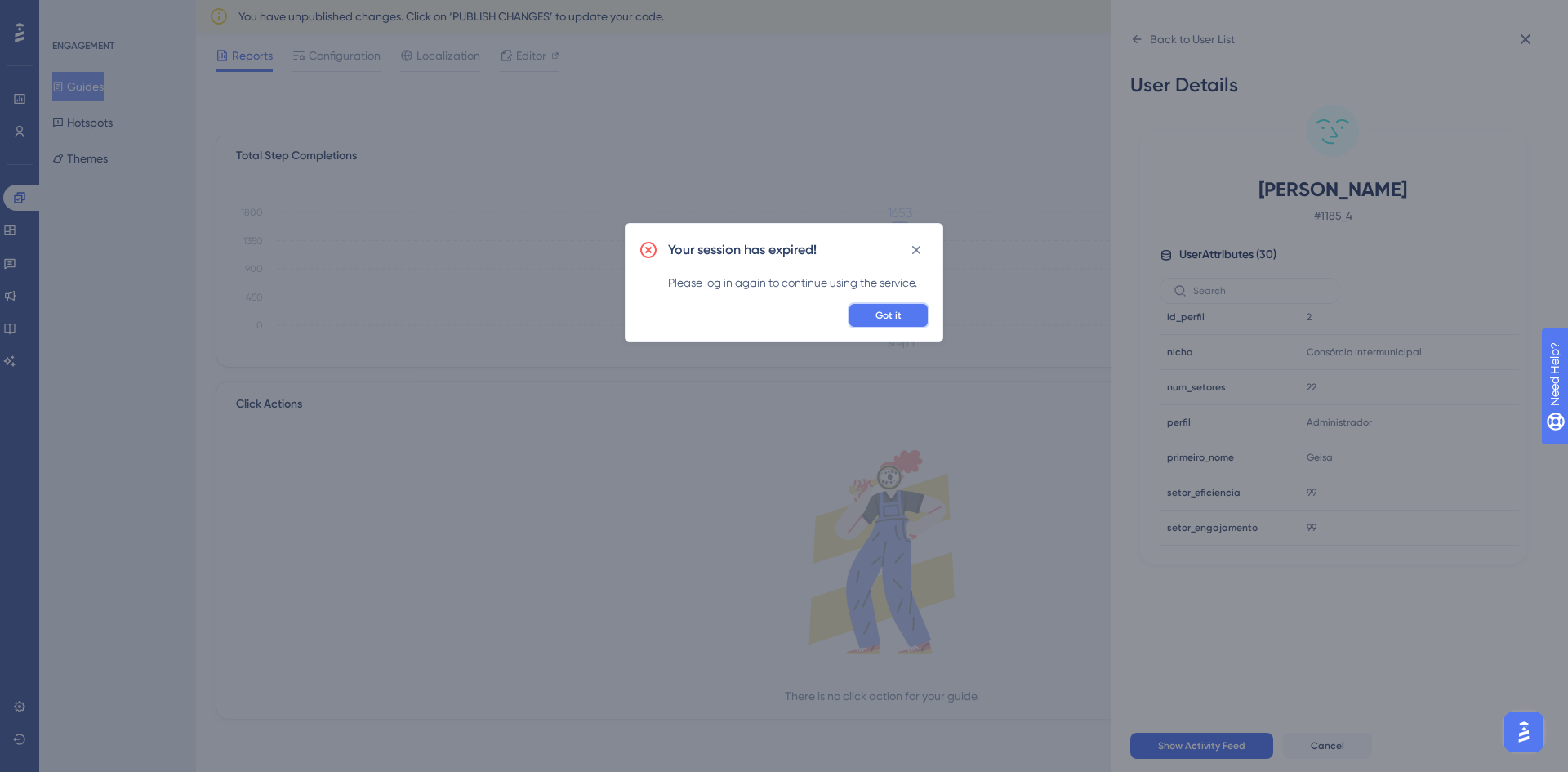
click at [915, 306] on button "Got it" at bounding box center [888, 315] width 82 height 26
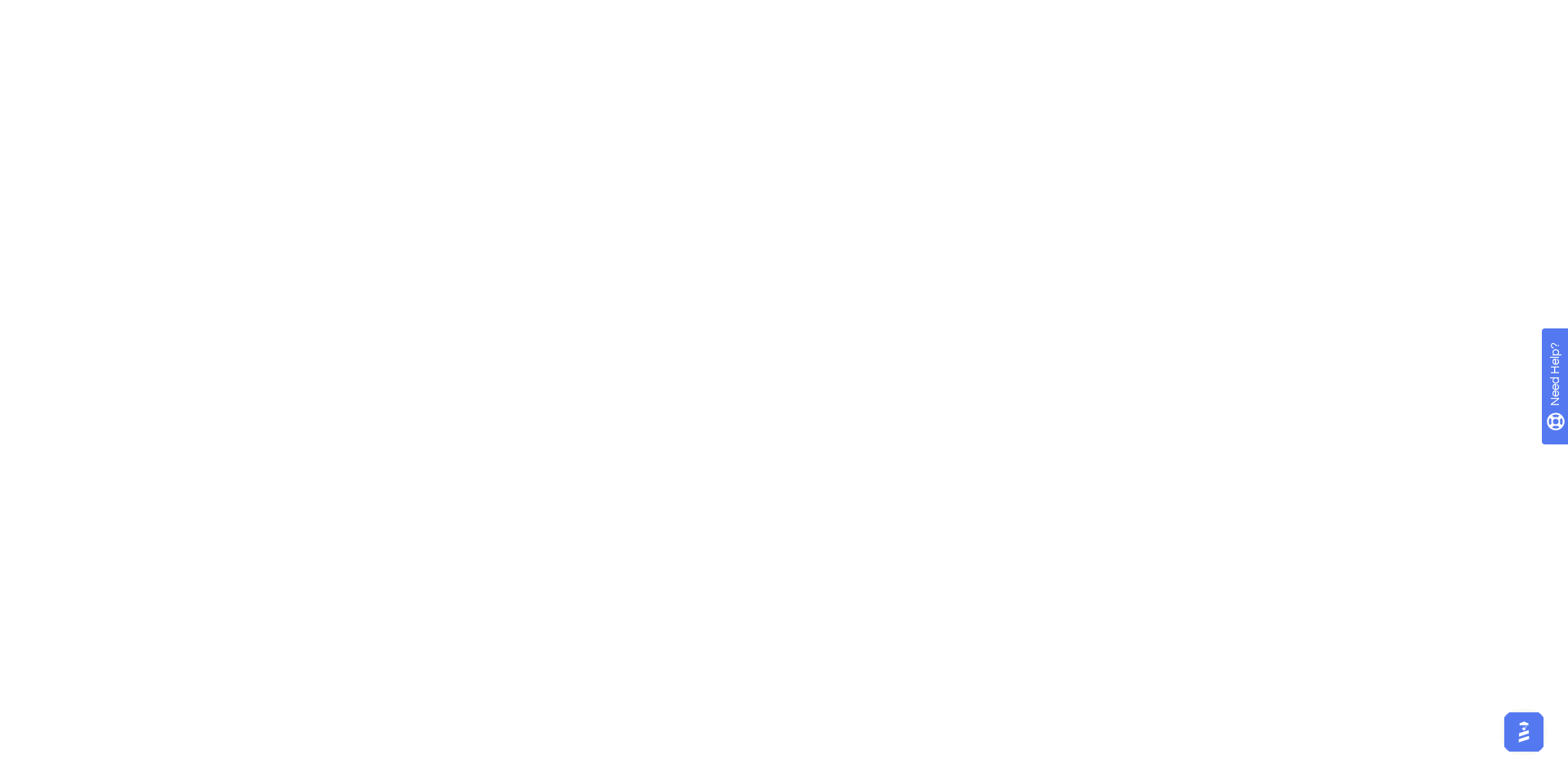
scroll to position [0, 0]
